Goal: Information Seeking & Learning: Learn about a topic

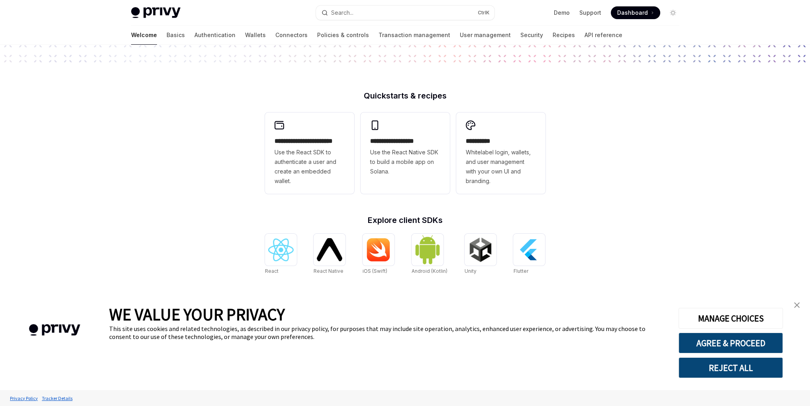
scroll to position [199, 0]
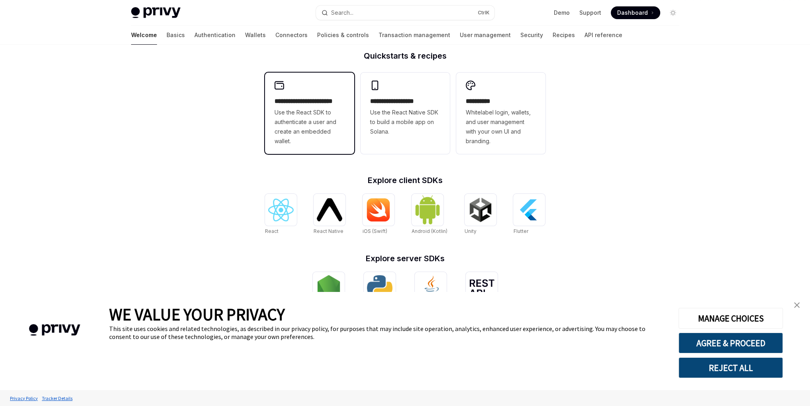
click at [311, 135] on span "Use the React SDK to authenticate a user and create an embedded wallet." at bounding box center [310, 127] width 70 height 38
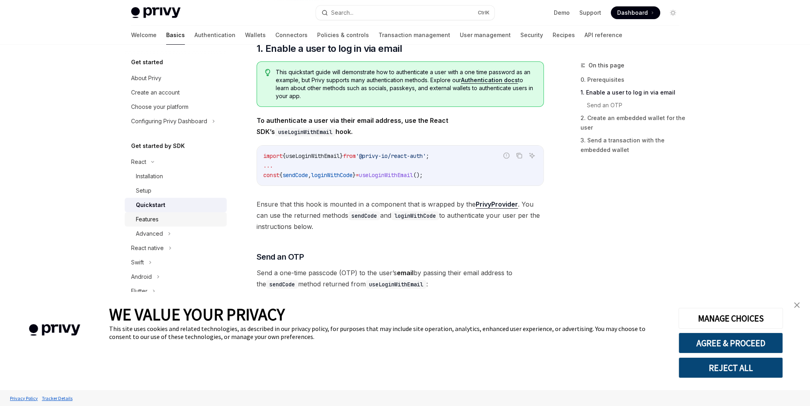
scroll to position [120, 0]
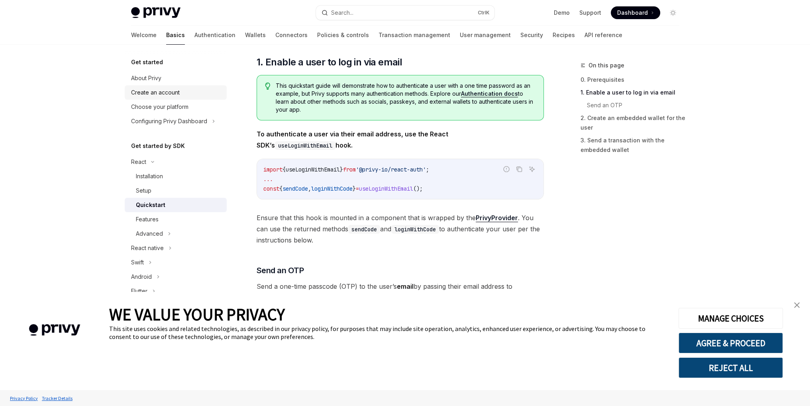
click at [181, 96] on div "Create an account" at bounding box center [176, 93] width 91 height 10
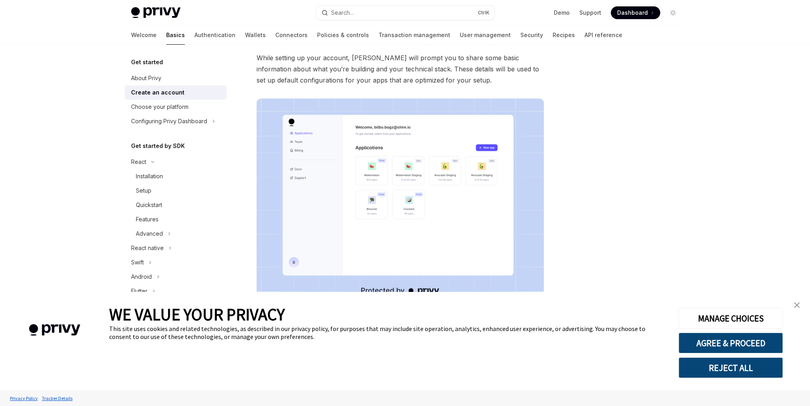
scroll to position [80, 0]
click at [165, 105] on div "Choose your platform" at bounding box center [159, 107] width 57 height 10
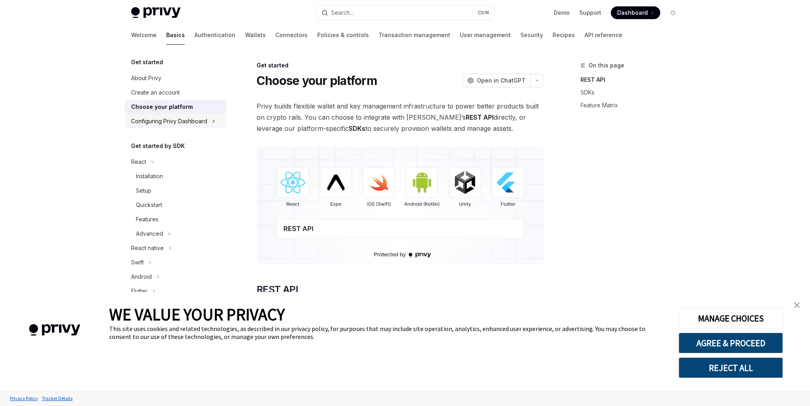
click at [202, 122] on div "Configuring Privy Dashboard" at bounding box center [169, 121] width 76 height 10
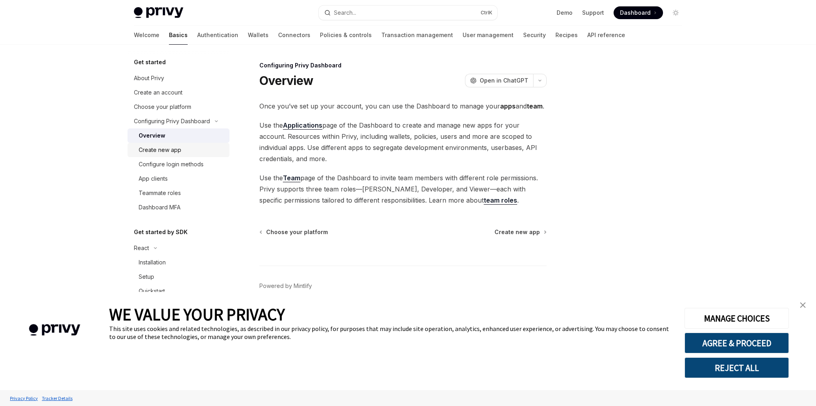
click at [191, 151] on div "Create new app" at bounding box center [182, 150] width 86 height 10
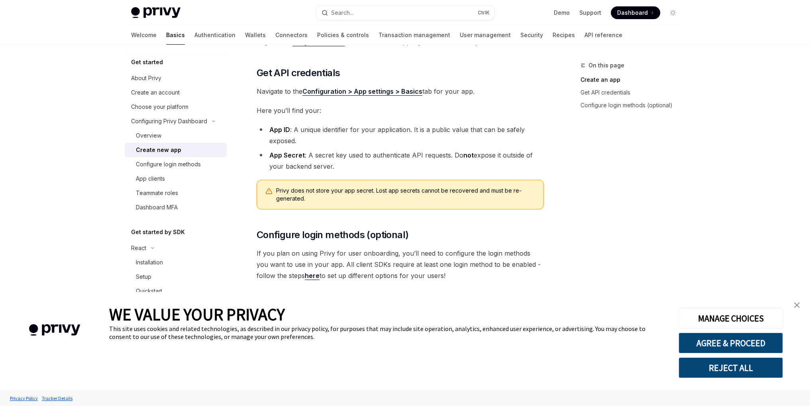
scroll to position [166, 0]
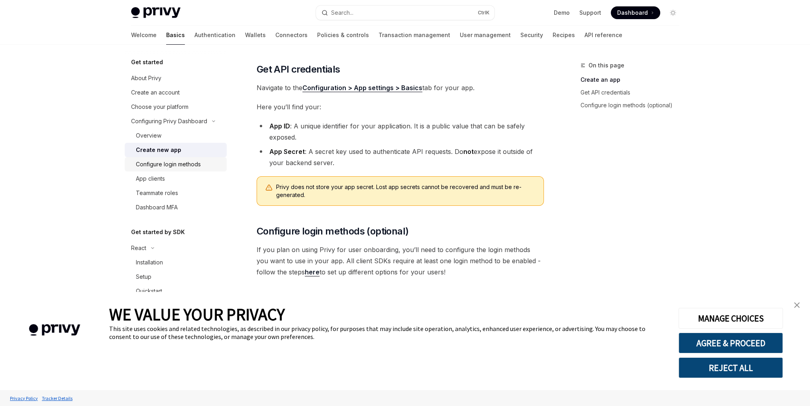
click at [202, 167] on div "Configure login methods" at bounding box center [179, 164] width 86 height 10
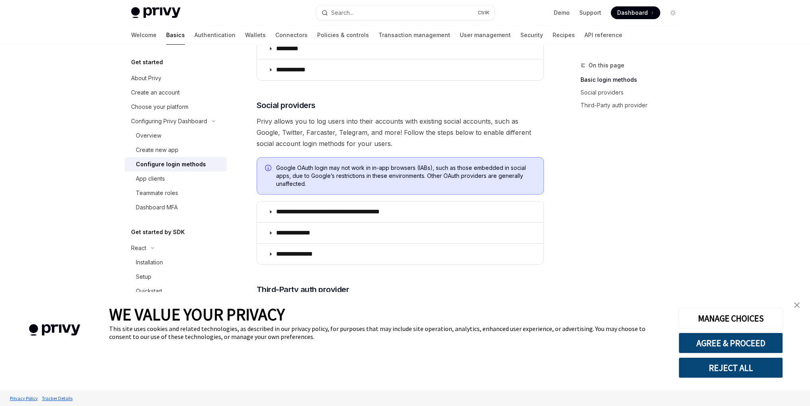
scroll to position [239, 0]
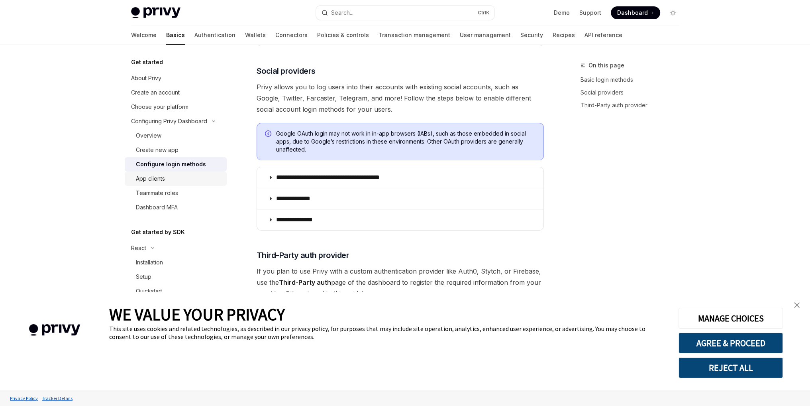
click at [169, 178] on div "App clients" at bounding box center [179, 179] width 86 height 10
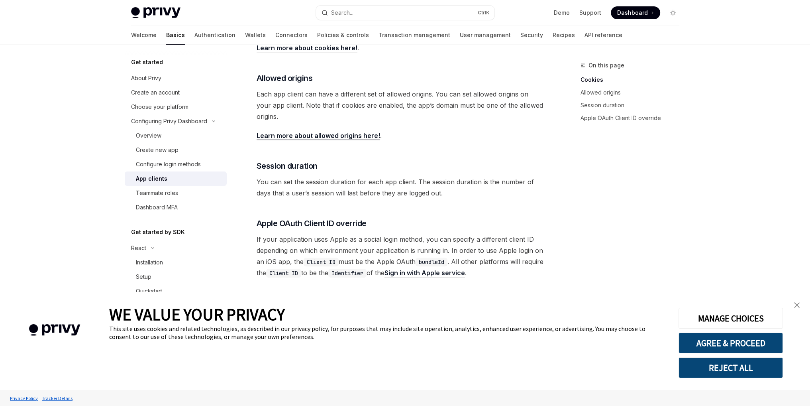
scroll to position [253, 0]
click at [177, 197] on div "Teammate roles" at bounding box center [157, 193] width 42 height 10
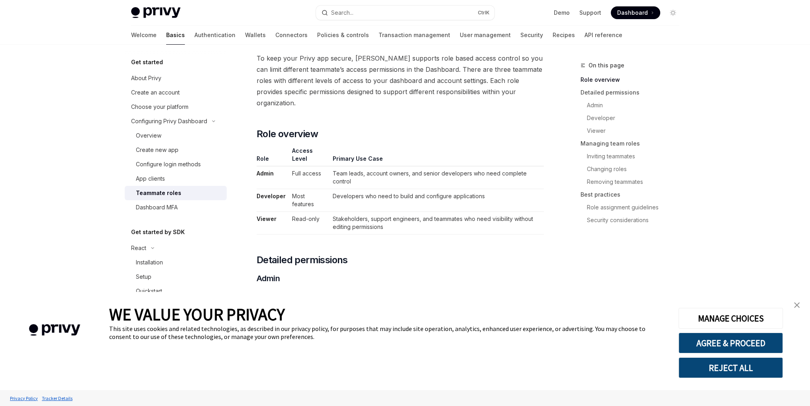
scroll to position [40, 0]
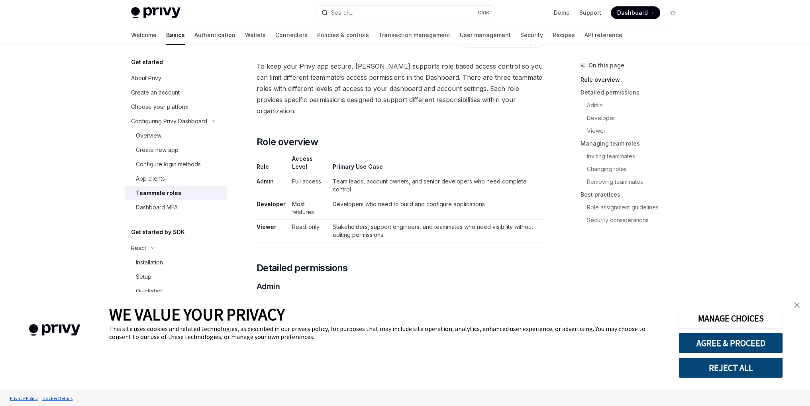
click at [171, 199] on link "Teammate roles" at bounding box center [176, 193] width 102 height 14
click at [171, 213] on link "Dashboard MFA" at bounding box center [176, 207] width 102 height 14
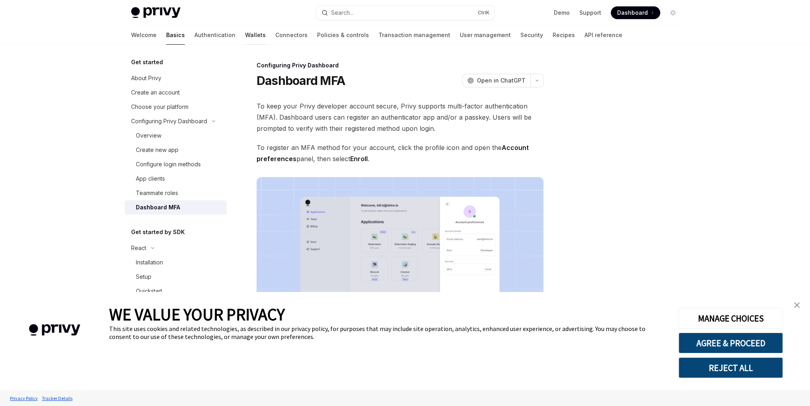
click at [245, 37] on link "Wallets" at bounding box center [255, 35] width 21 height 19
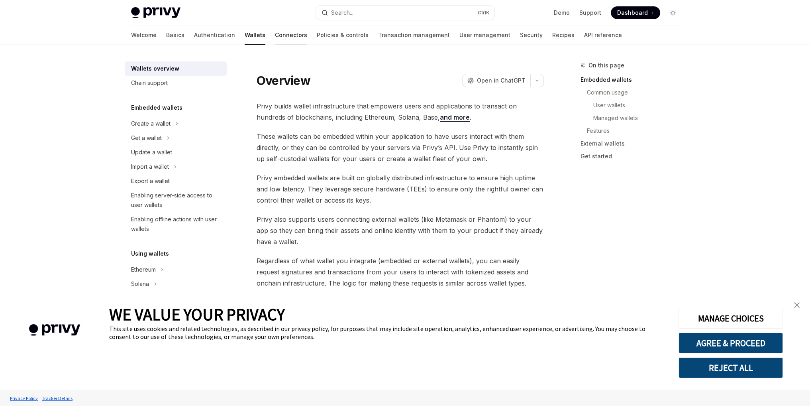
click at [275, 37] on link "Connectors" at bounding box center [291, 35] width 32 height 19
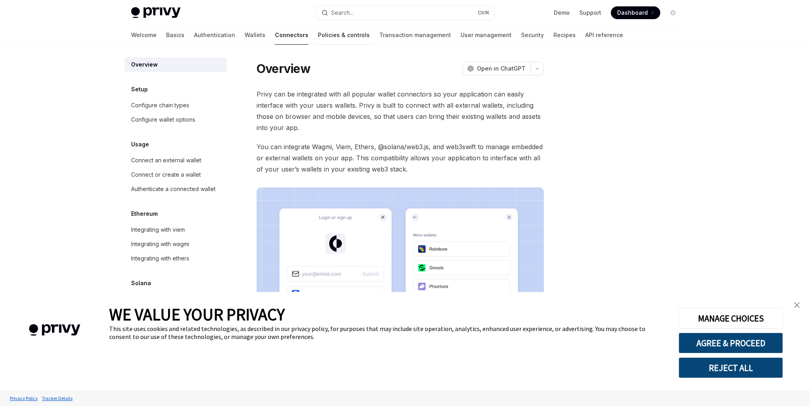
click at [318, 35] on link "Policies & controls" at bounding box center [344, 35] width 52 height 19
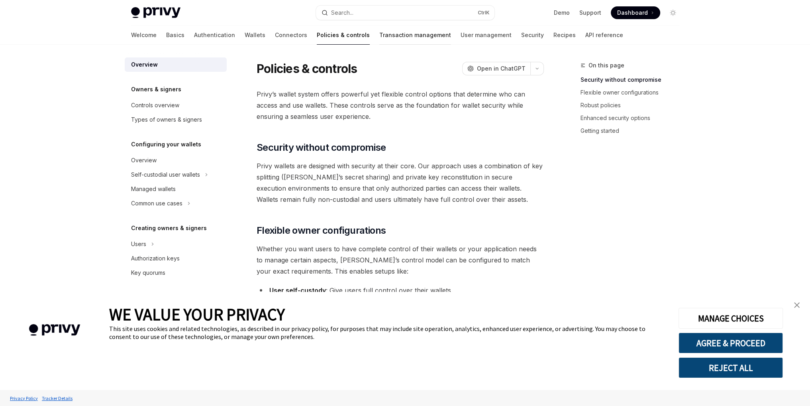
click at [379, 36] on link "Transaction management" at bounding box center [415, 35] width 72 height 19
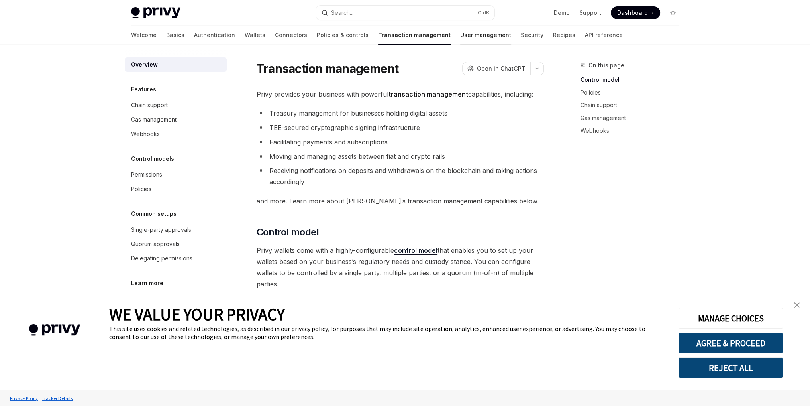
click at [460, 40] on link "User management" at bounding box center [485, 35] width 51 height 19
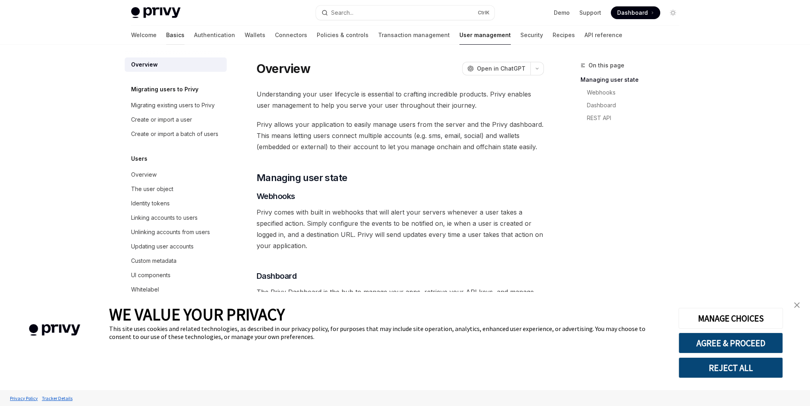
click at [166, 37] on link "Basics" at bounding box center [175, 35] width 18 height 19
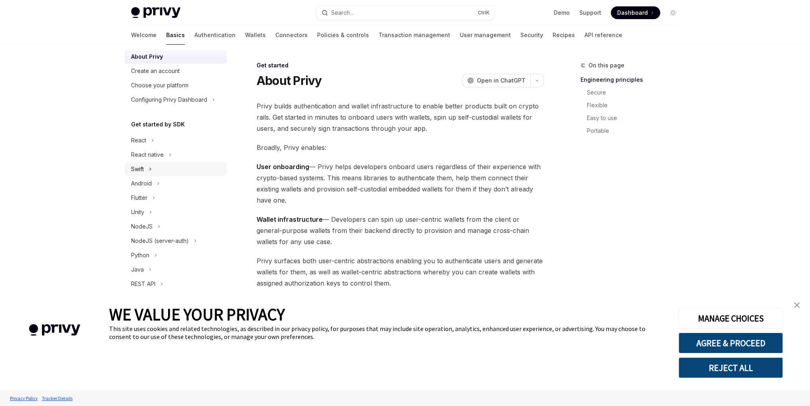
scroll to position [33, 0]
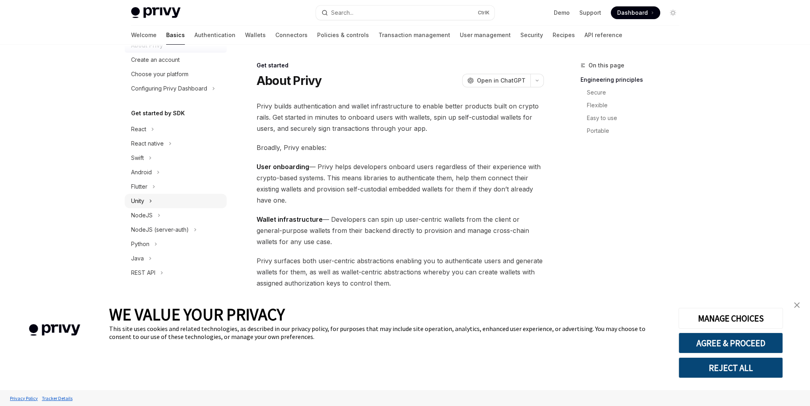
click at [156, 200] on div "Unity" at bounding box center [176, 201] width 102 height 14
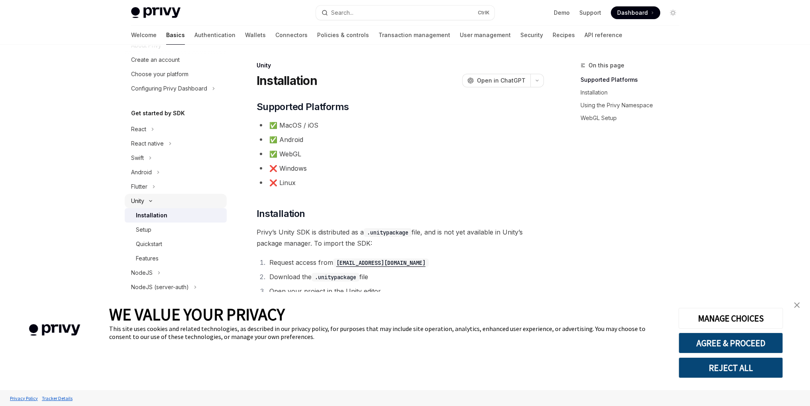
click at [156, 200] on div "Unity" at bounding box center [176, 201] width 102 height 14
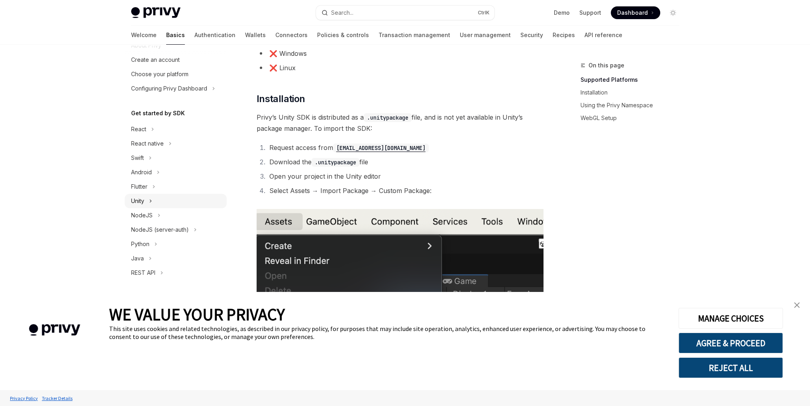
scroll to position [120, 0]
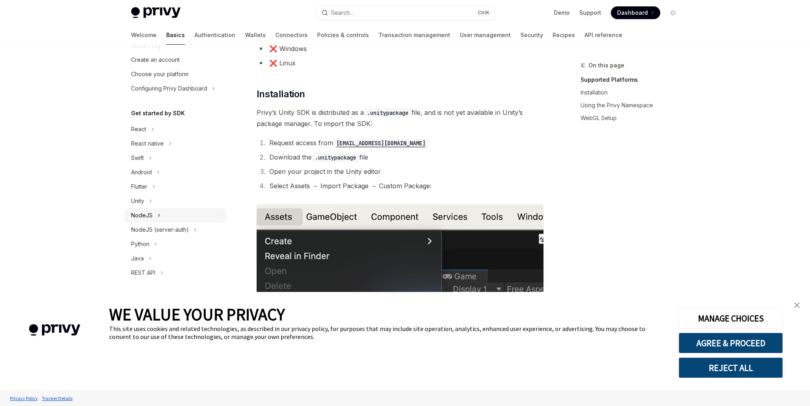
click at [159, 214] on icon at bounding box center [158, 215] width 3 height 10
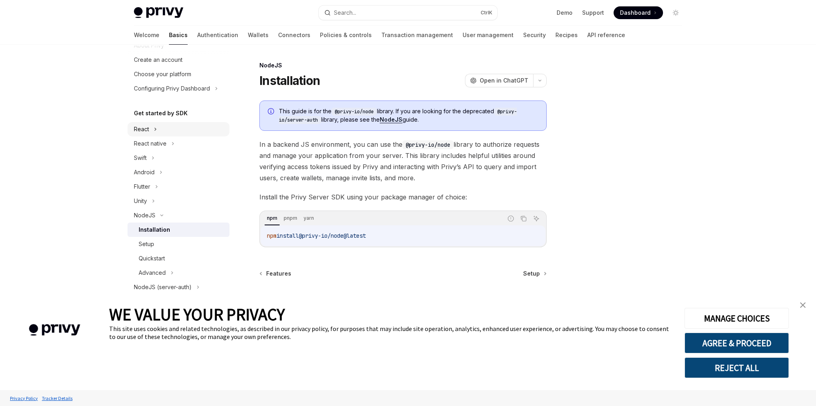
click at [156, 134] on div "React" at bounding box center [179, 129] width 102 height 14
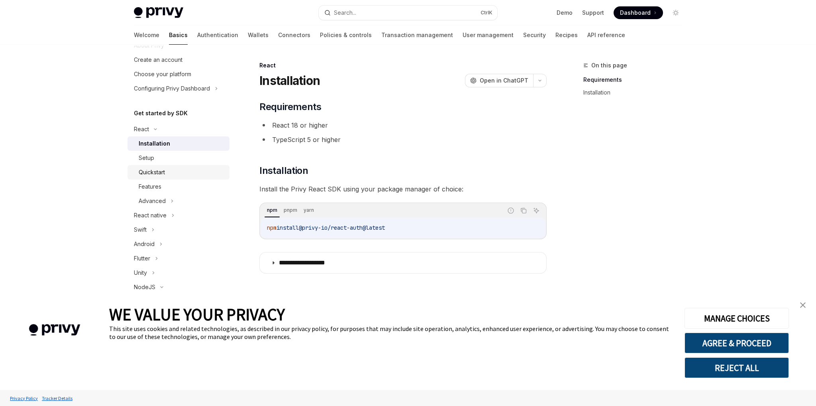
click at [159, 171] on div "Quickstart" at bounding box center [152, 172] width 26 height 10
type textarea "*"
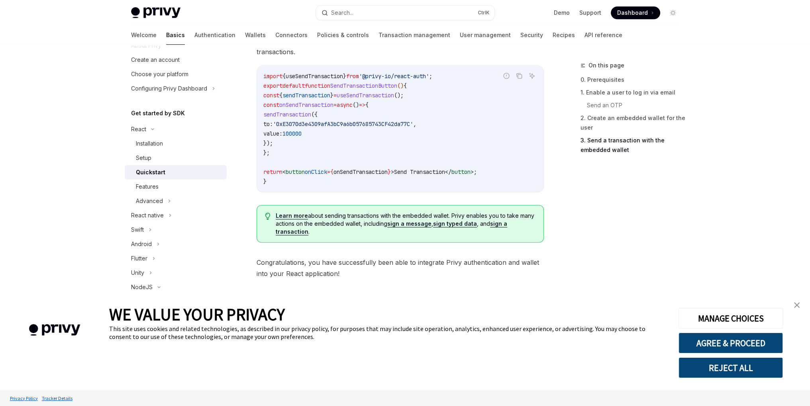
scroll to position [762, 0]
